Goal: Task Accomplishment & Management: Complete application form

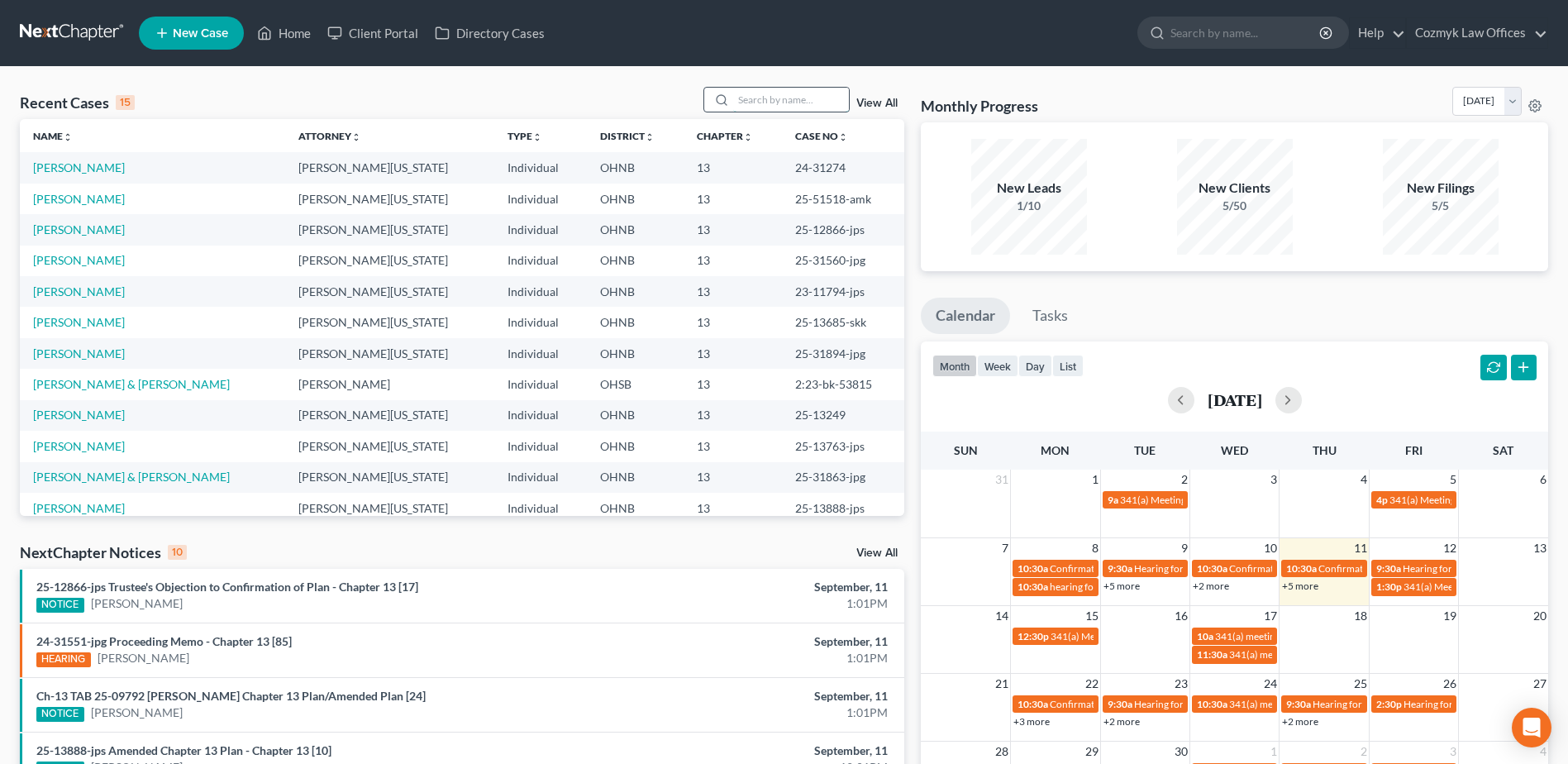
click at [789, 91] on input "search" at bounding box center [790, 99] width 116 height 24
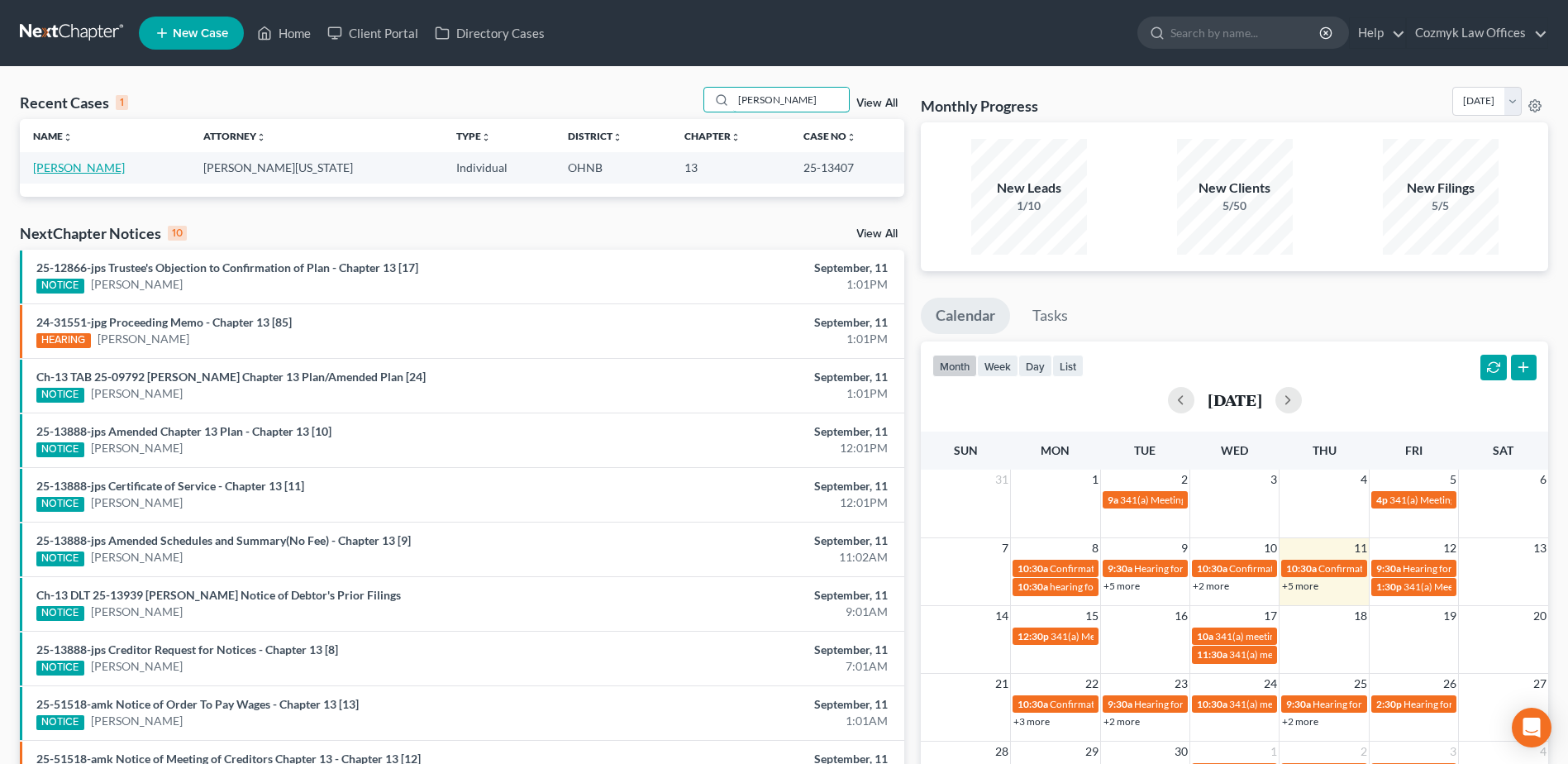
type input "[PERSON_NAME]"
click at [97, 172] on link "[PERSON_NAME]" at bounding box center [78, 168] width 92 height 14
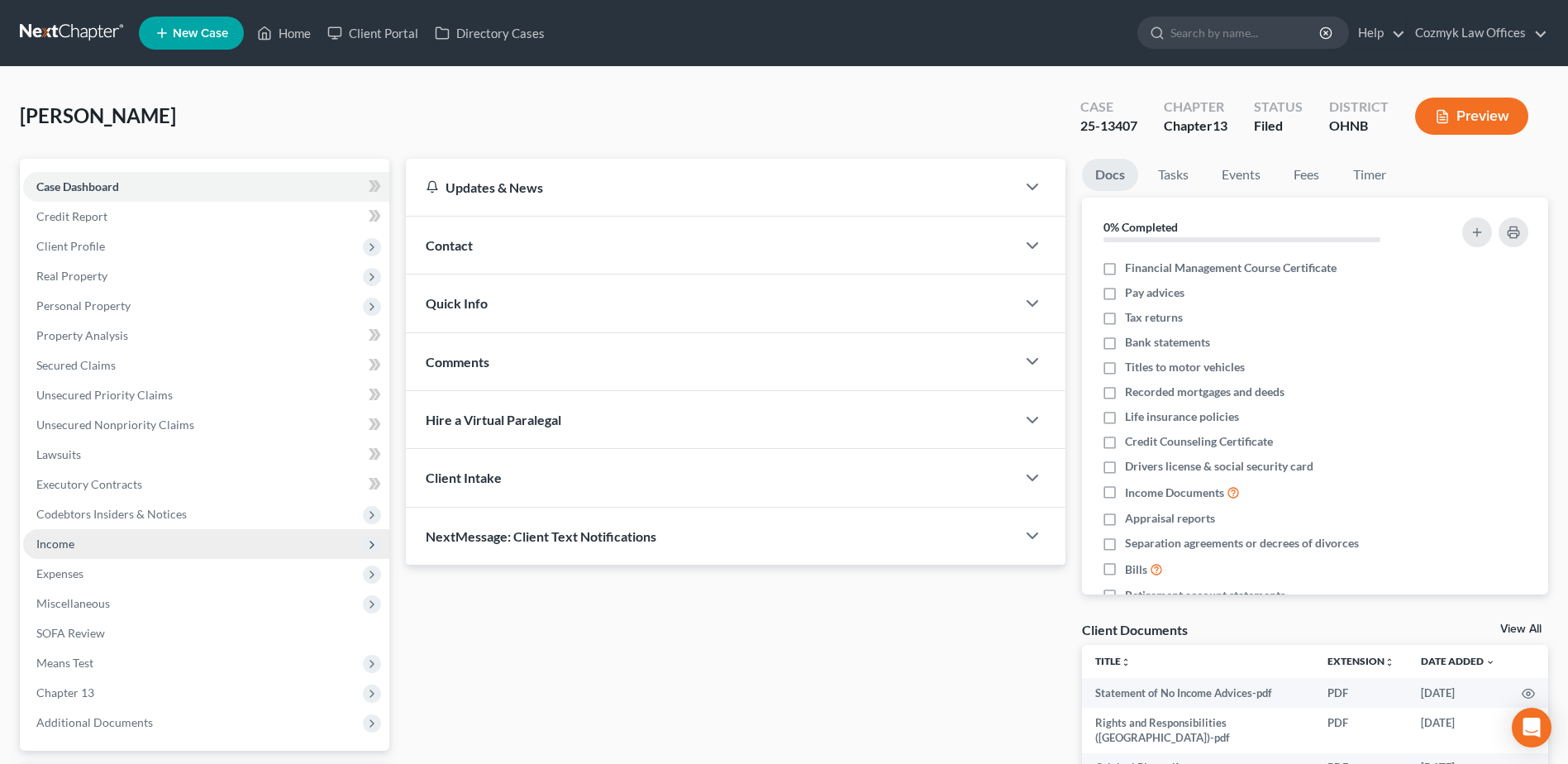
click at [137, 540] on span "Income" at bounding box center [205, 544] width 366 height 30
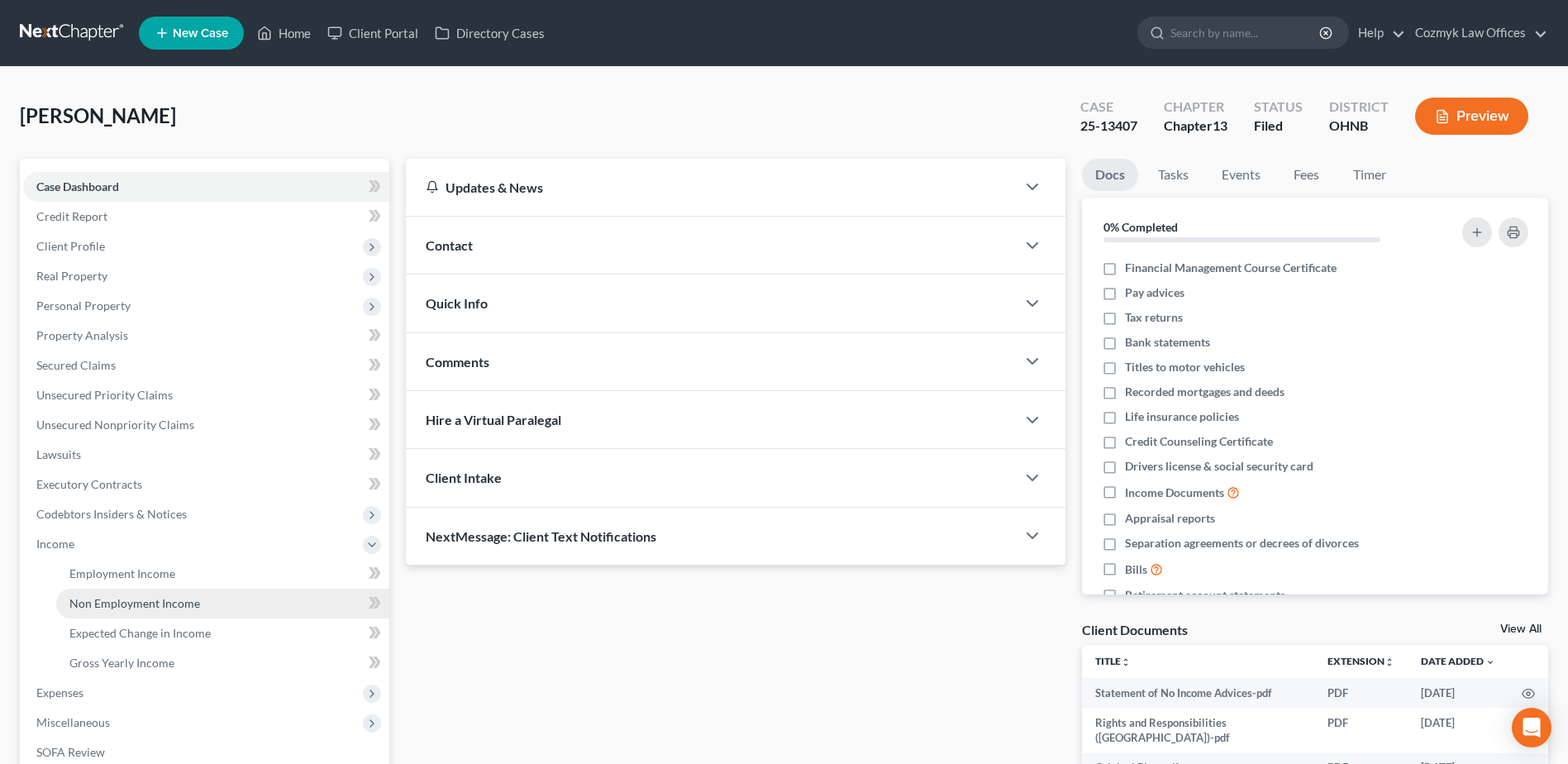
click at [182, 607] on span "Non Employment Income" at bounding box center [135, 603] width 131 height 14
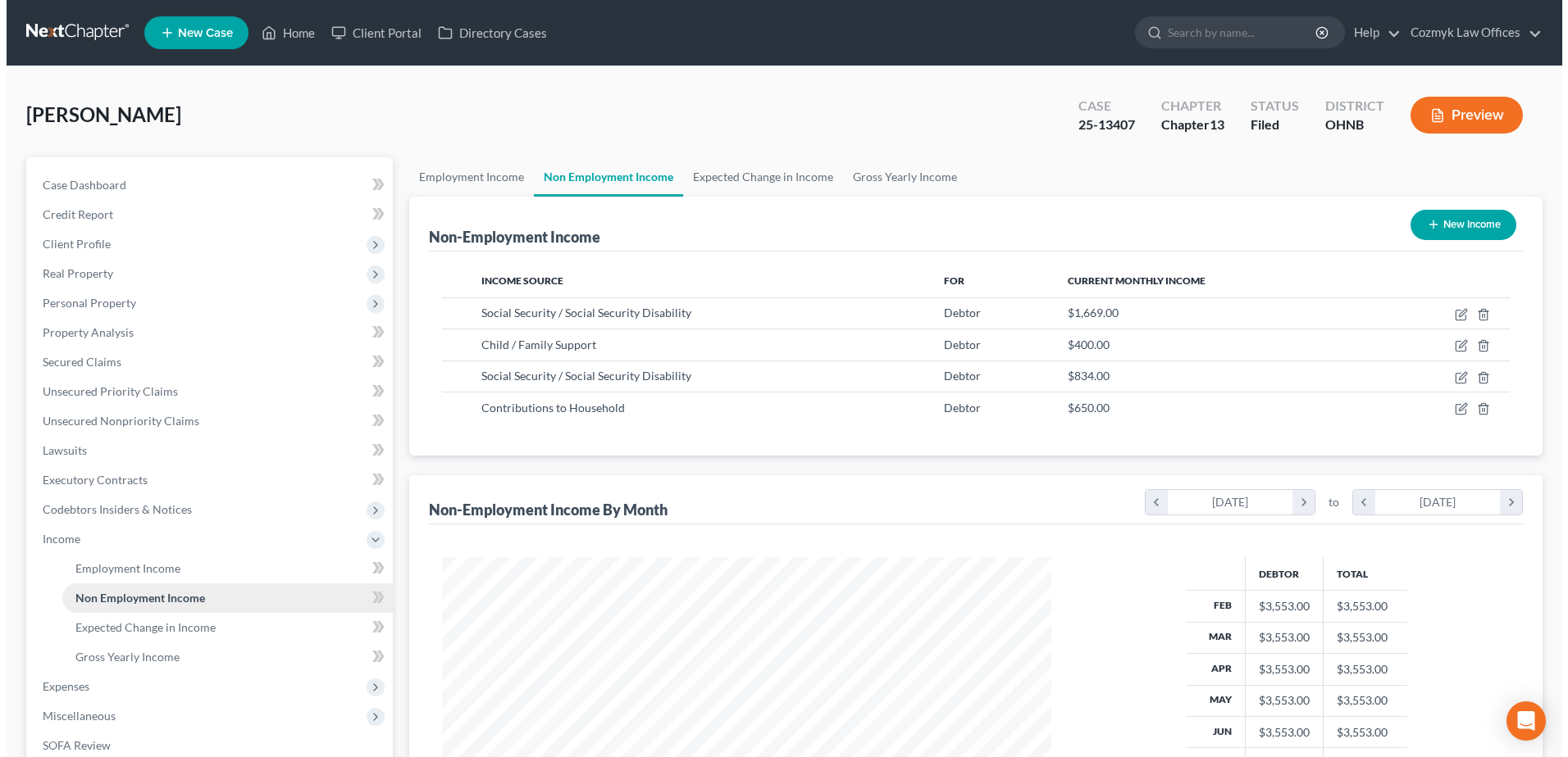
scroll to position [304, 641]
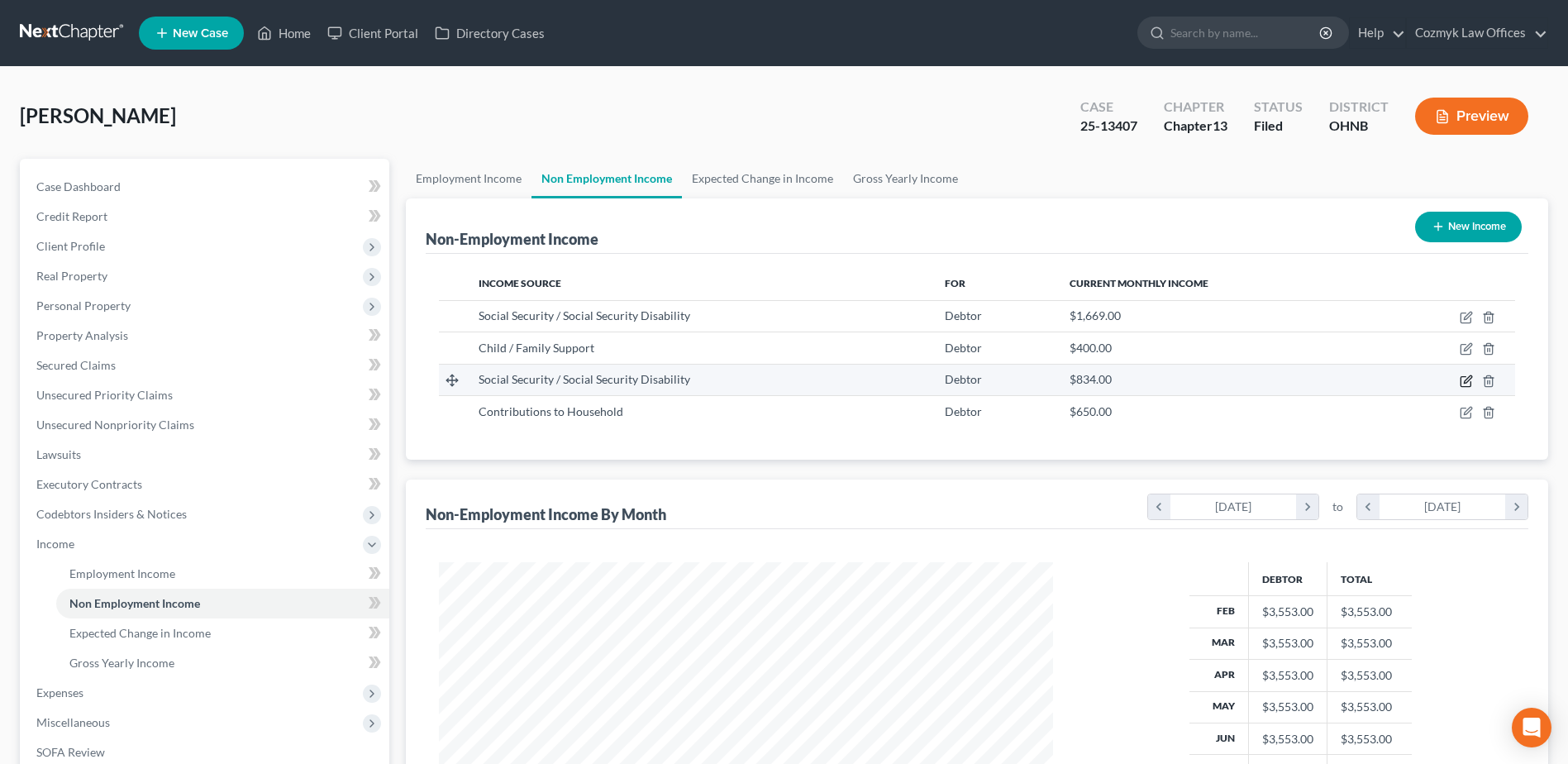
click at [1468, 376] on icon "button" at bounding box center [1466, 381] width 13 height 13
select select "4"
select select "0"
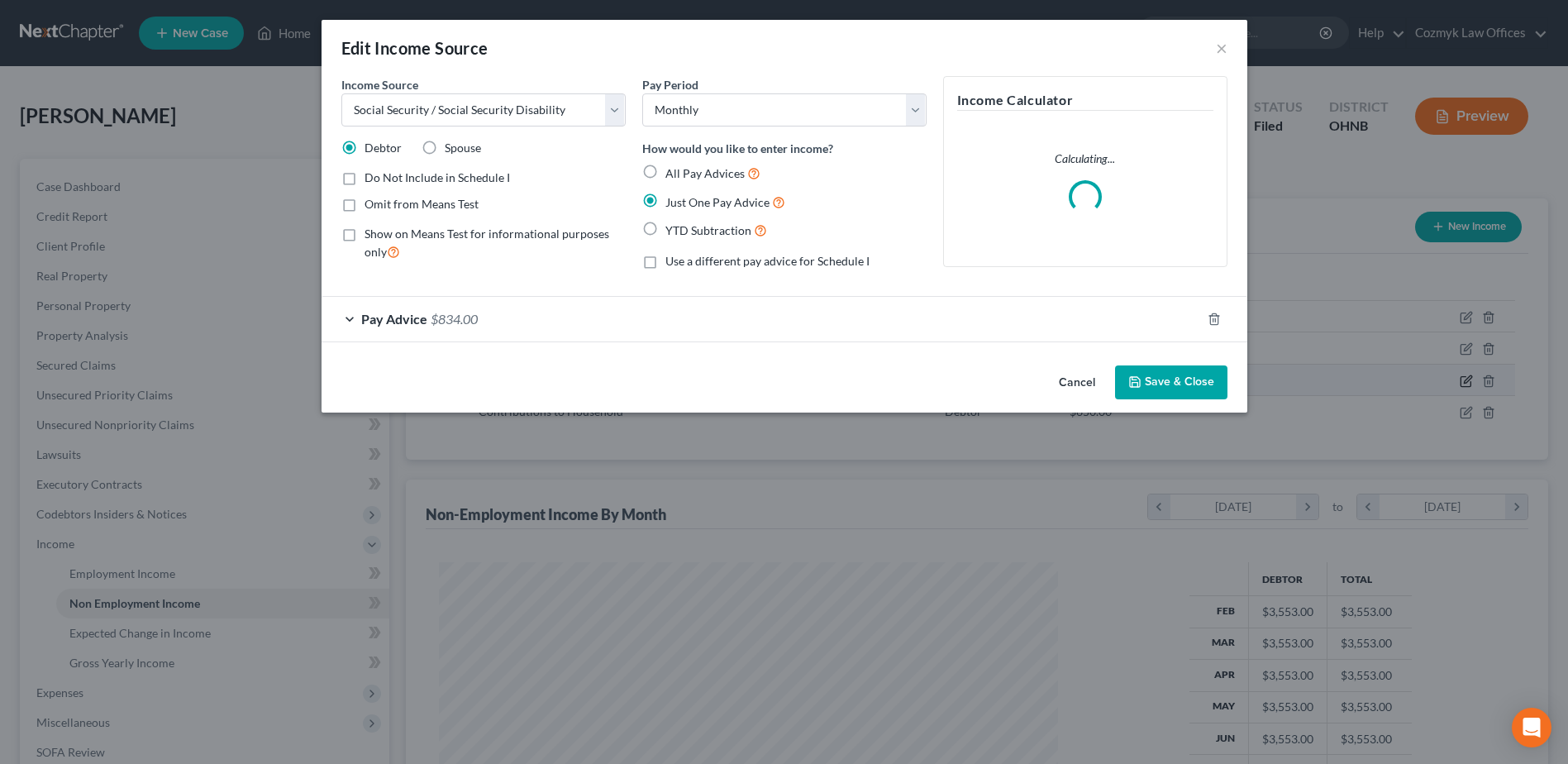
scroll to position [310, 653]
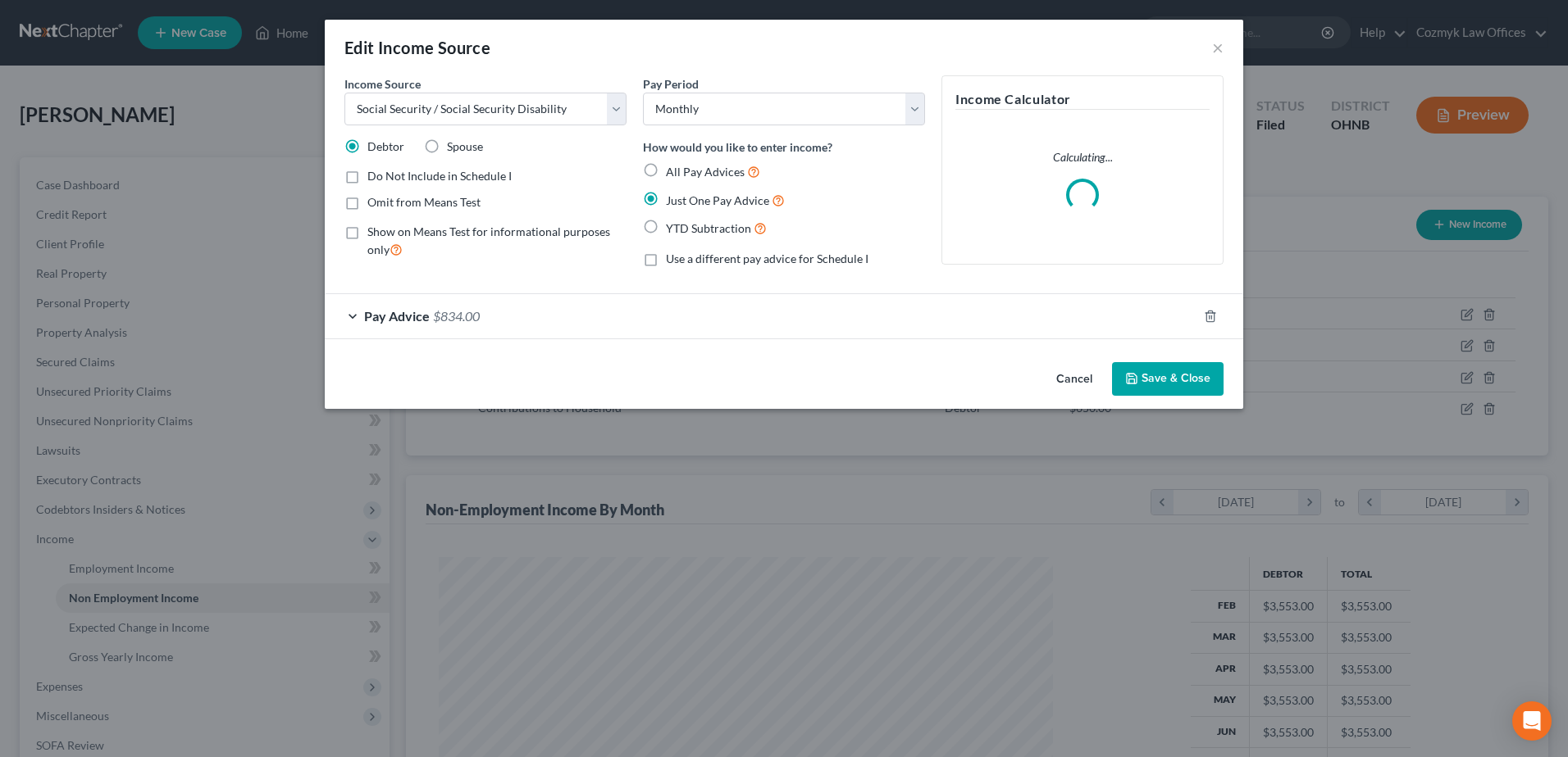
click at [1065, 377] on button "Cancel" at bounding box center [1073, 379] width 62 height 32
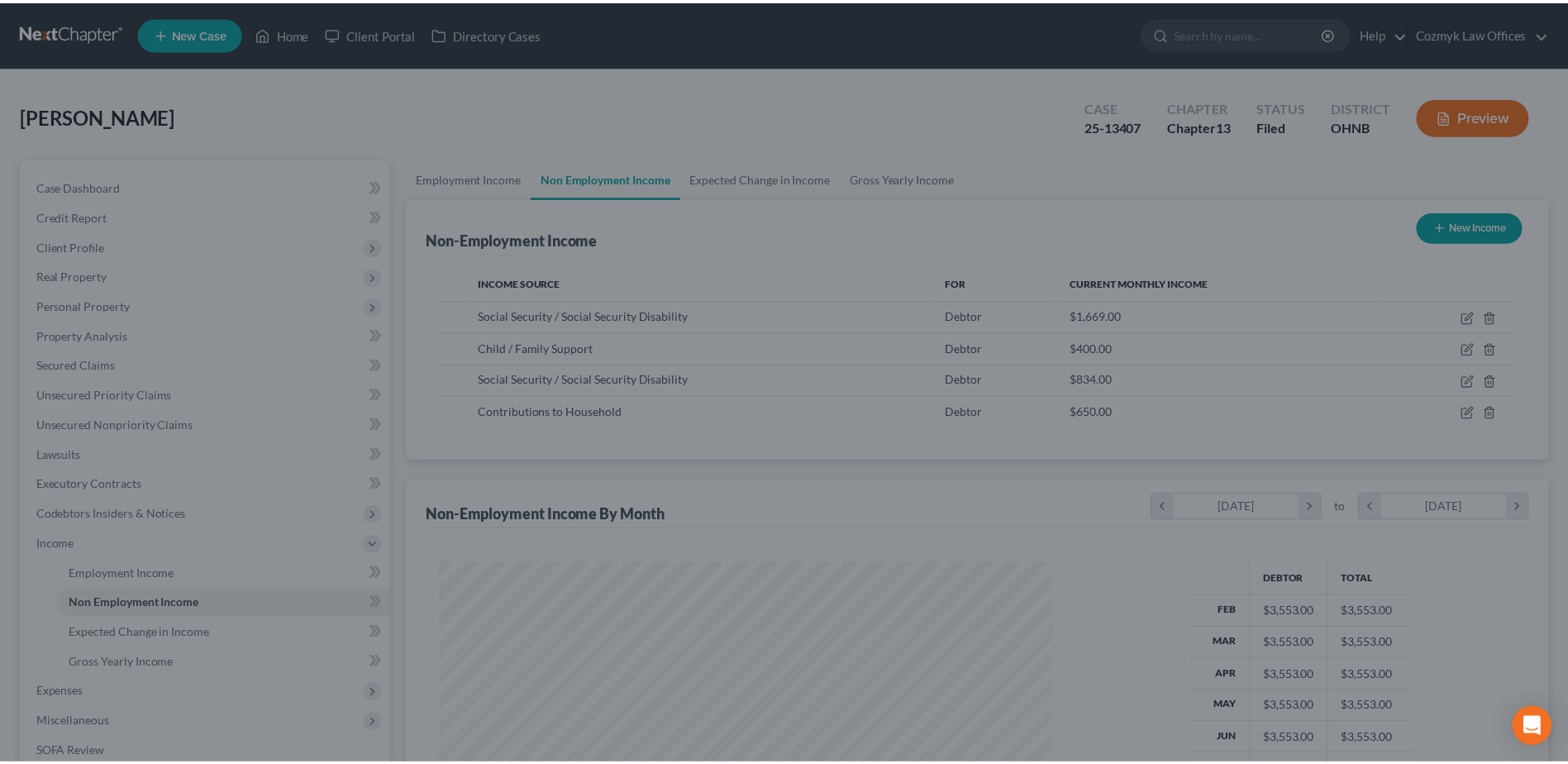
scroll to position [826704, 826005]
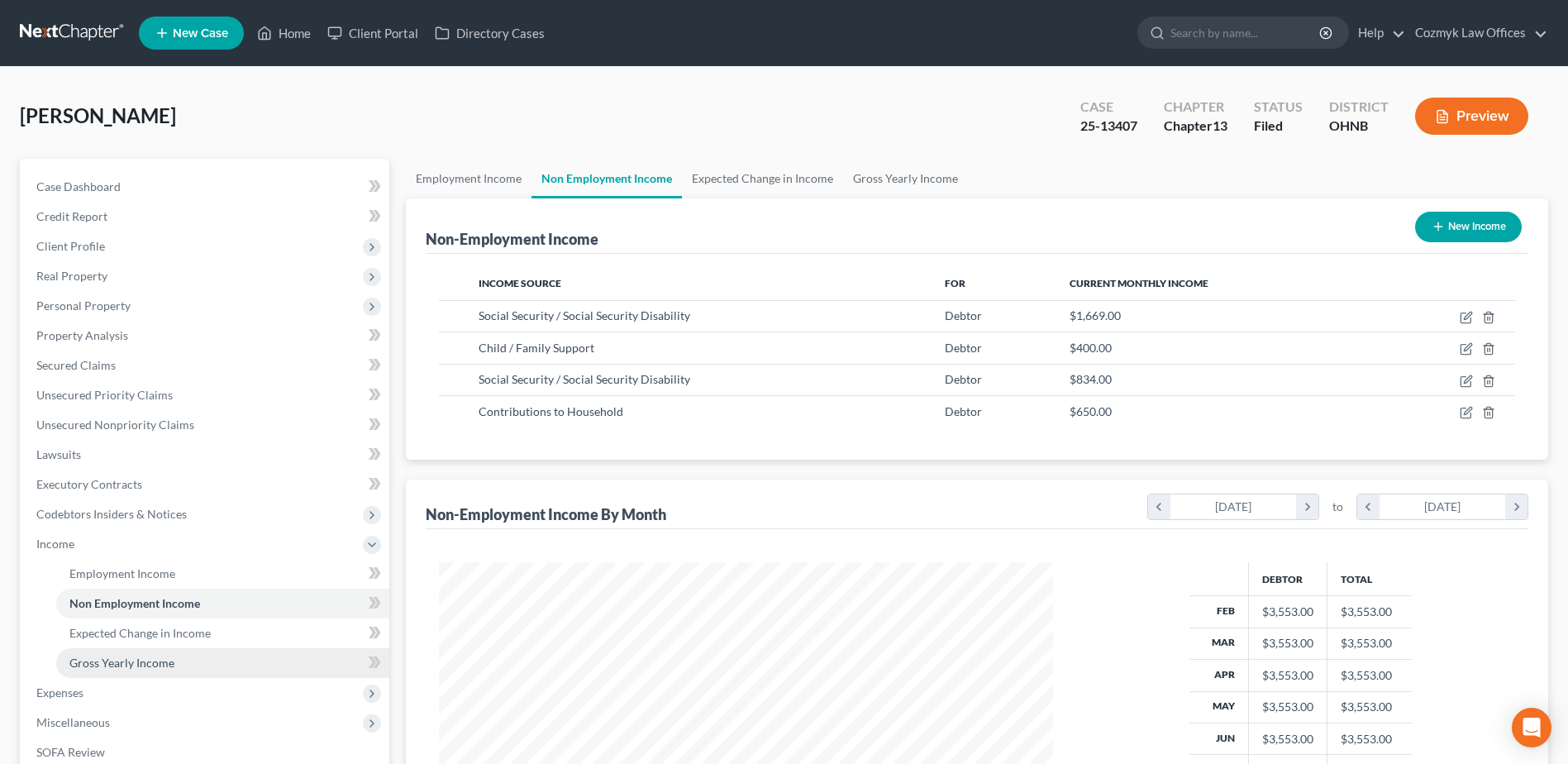
click at [261, 659] on link "Gross Yearly Income" at bounding box center [223, 663] width 333 height 30
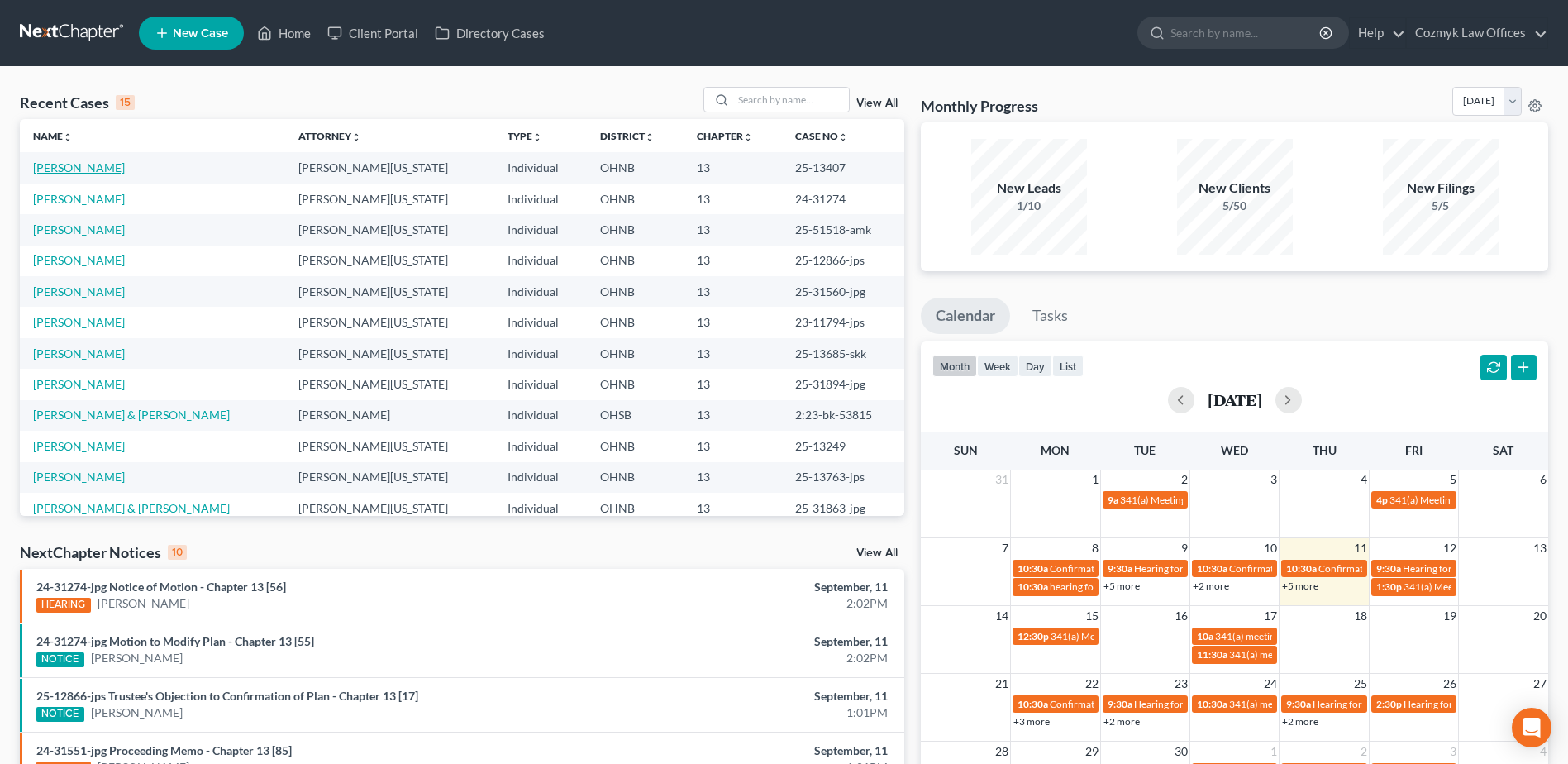
click at [87, 167] on link "[PERSON_NAME]" at bounding box center [78, 168] width 92 height 14
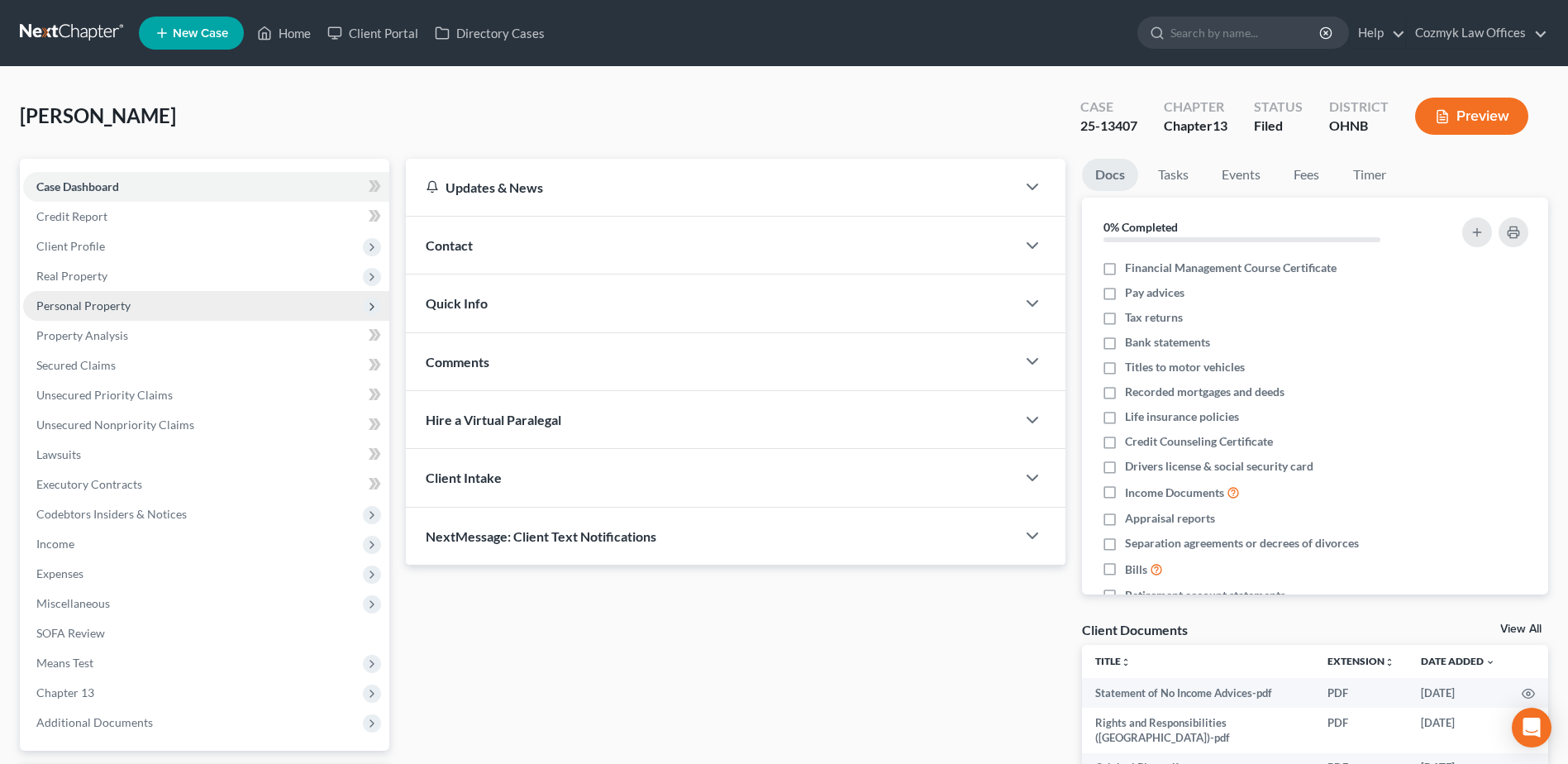
click at [121, 299] on span "Personal Property" at bounding box center [83, 306] width 94 height 14
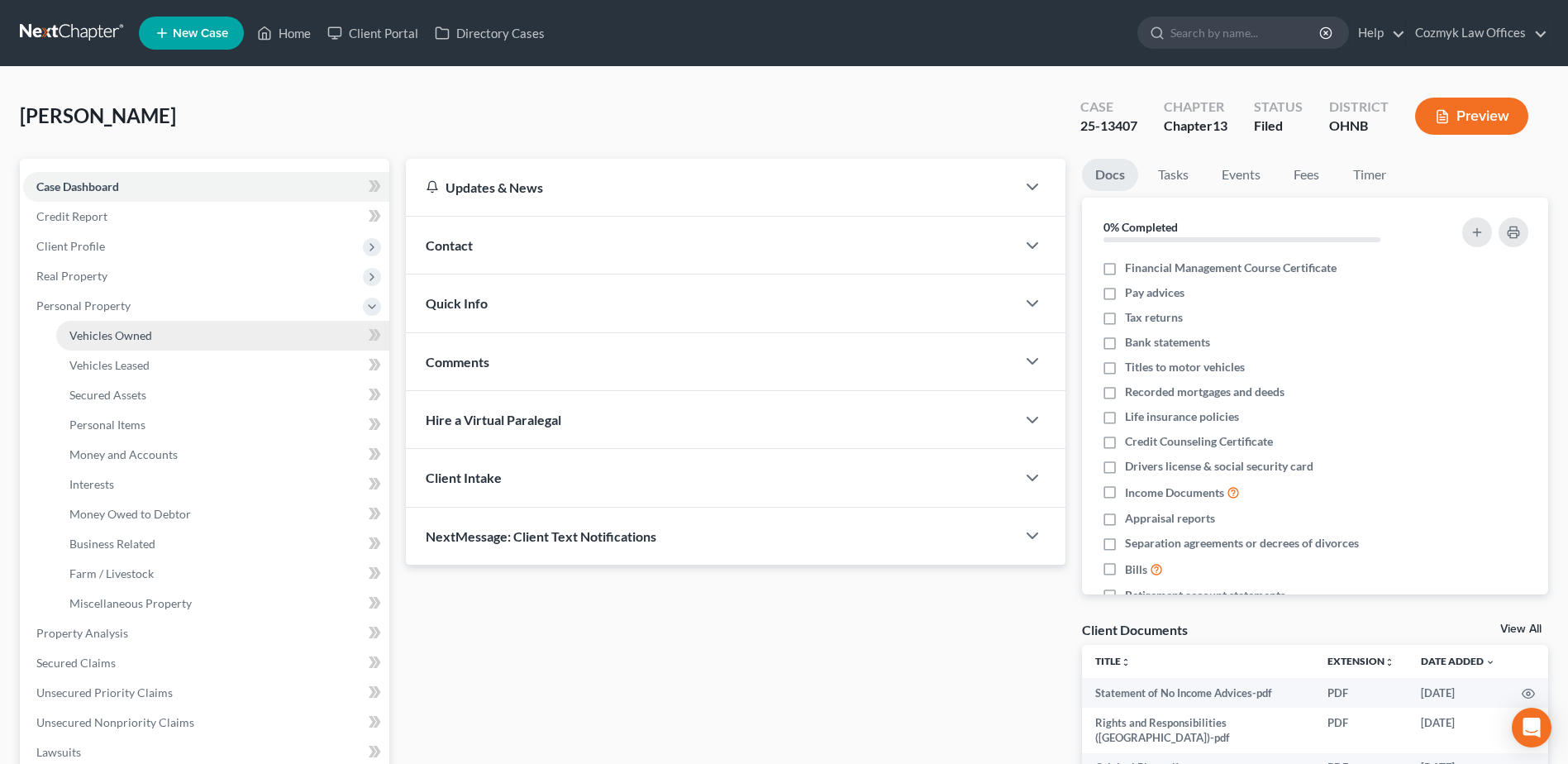
click at [121, 339] on span "Vehicles Owned" at bounding box center [110, 335] width 82 height 14
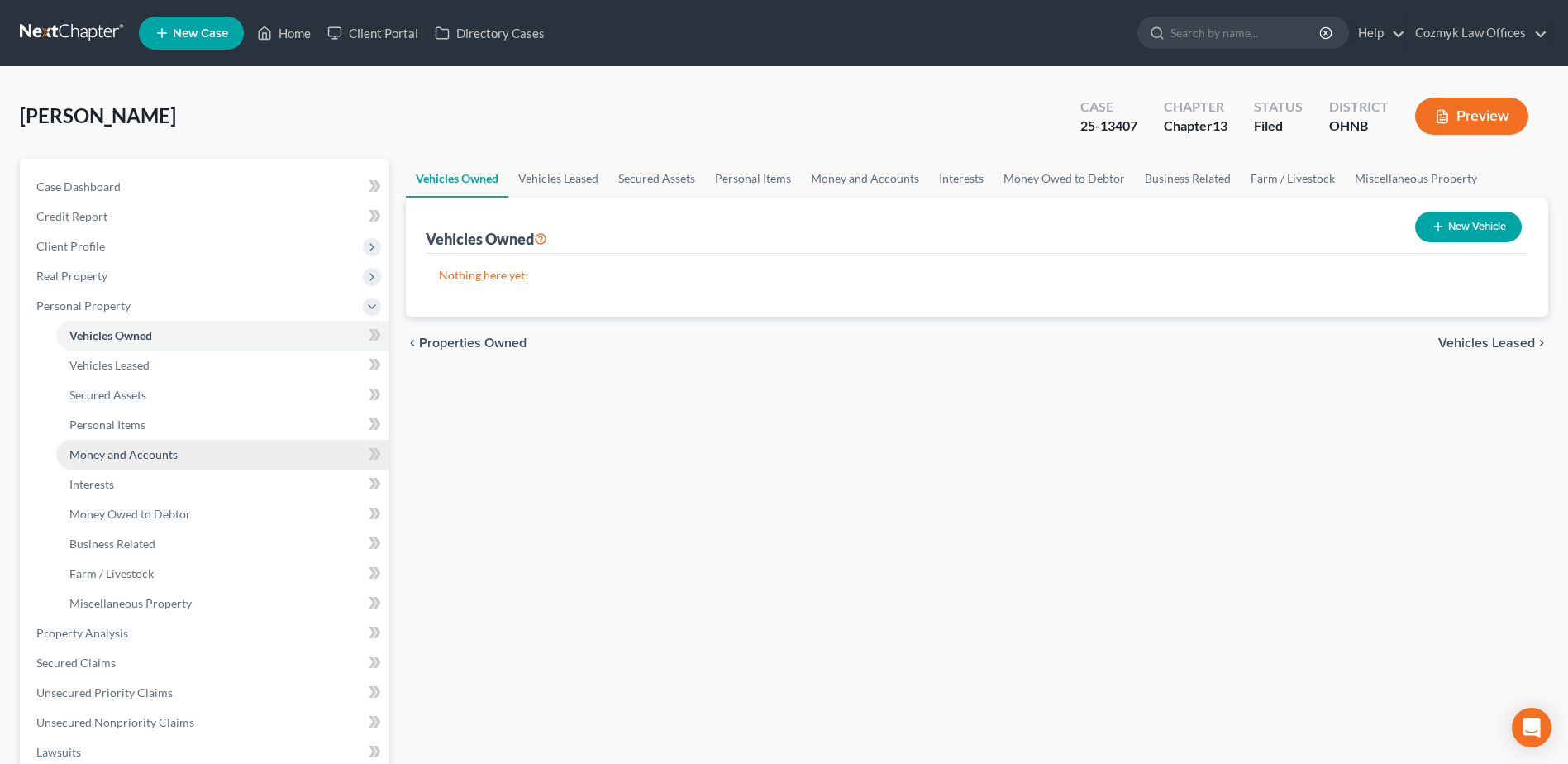
click at [142, 458] on span "Money and Accounts" at bounding box center [123, 454] width 108 height 14
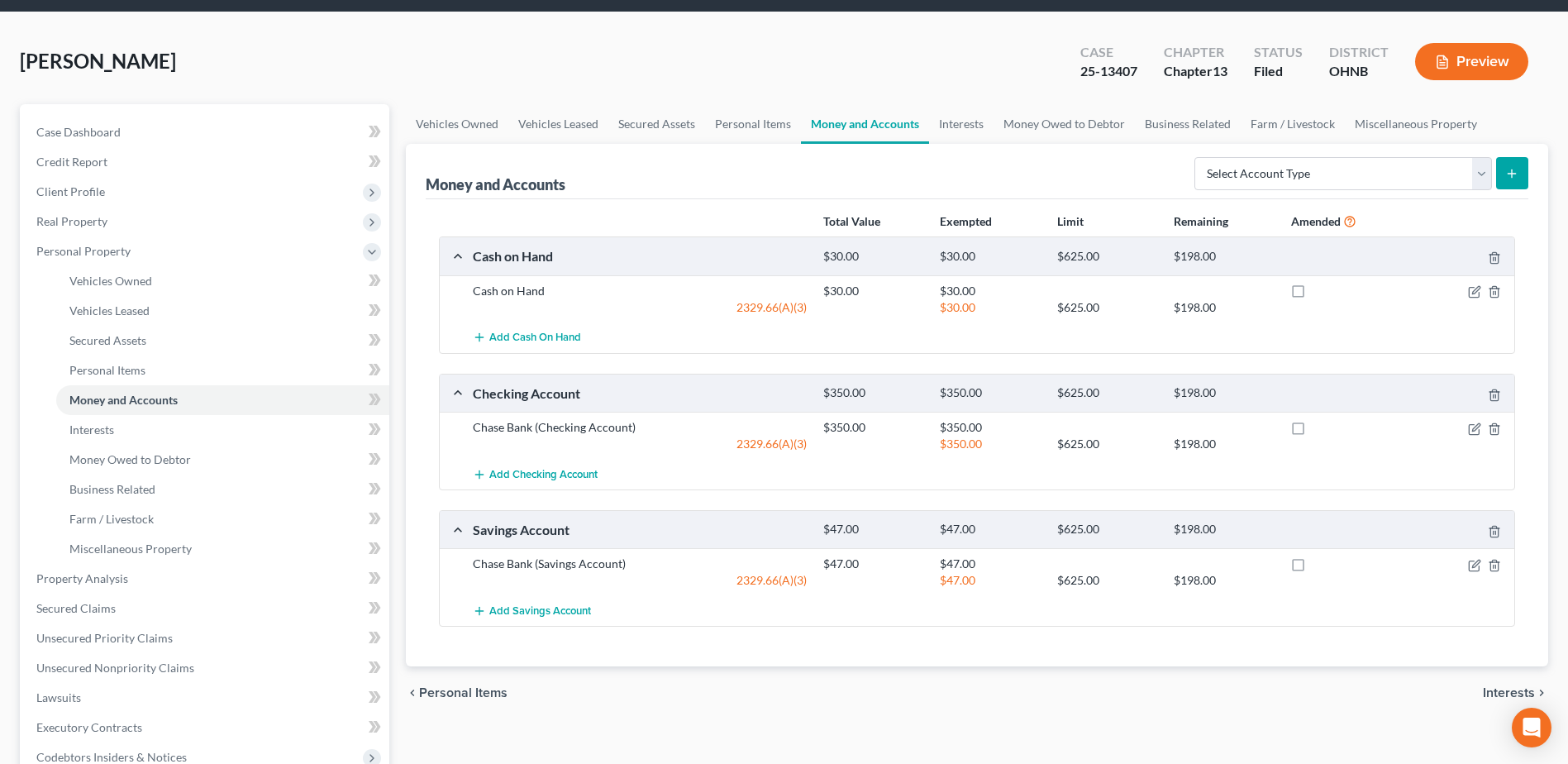
scroll to position [82, 0]
